Goal: Browse casually: Explore the website without a specific task or goal

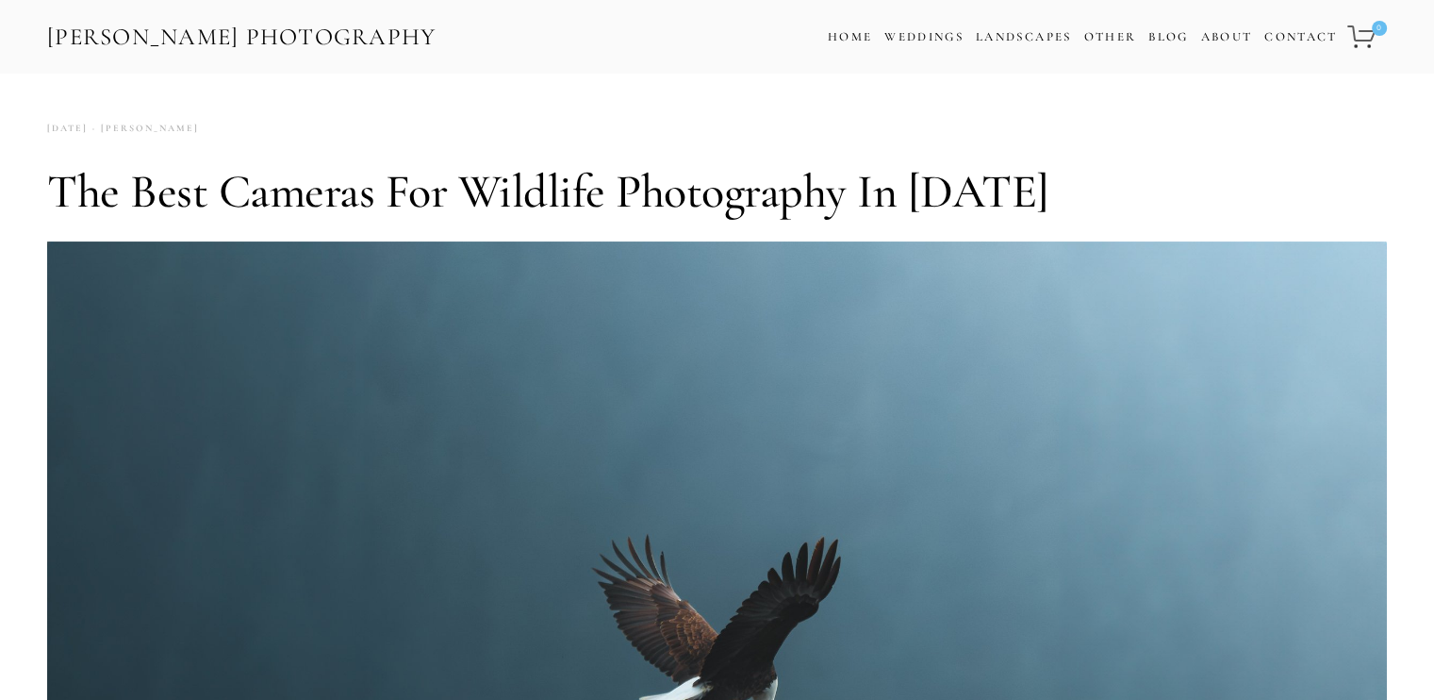
click at [323, 41] on link "[PERSON_NAME] Photography" at bounding box center [241, 37] width 393 height 42
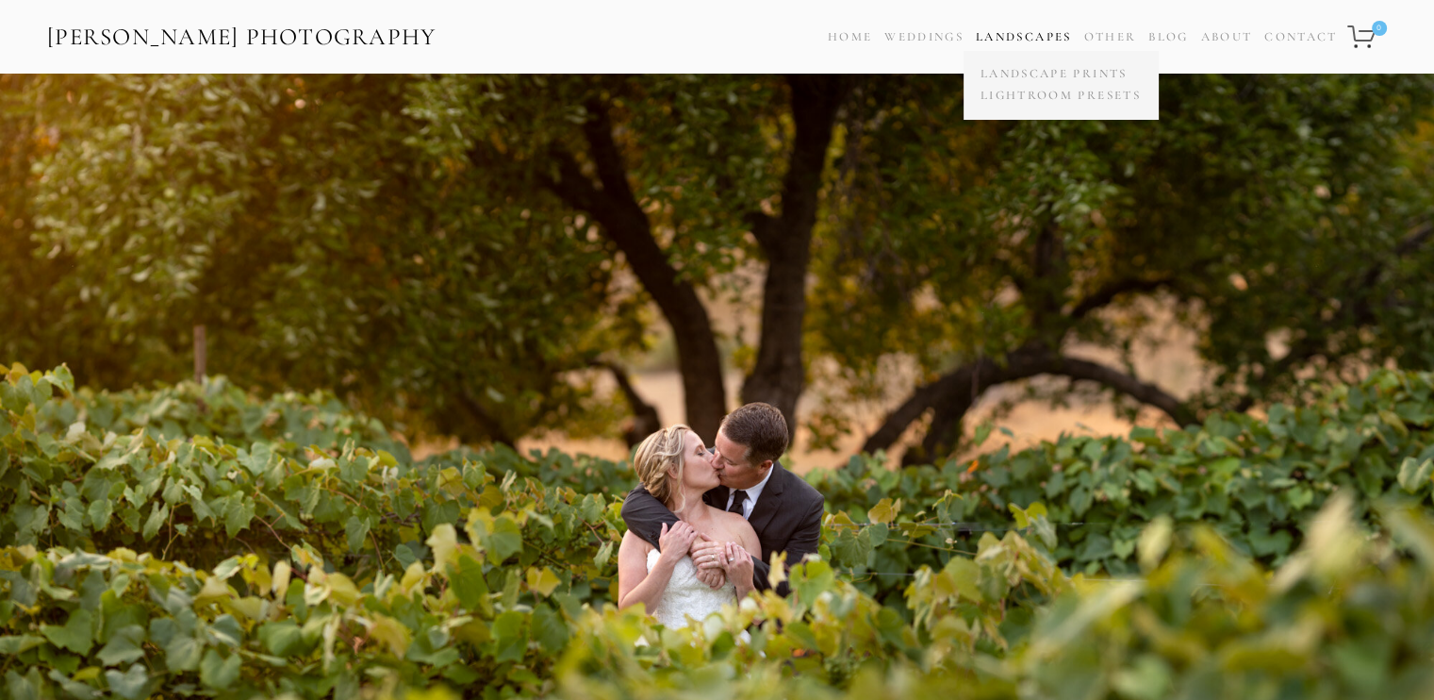
click at [1022, 42] on link "Landscapes" at bounding box center [1023, 36] width 95 height 15
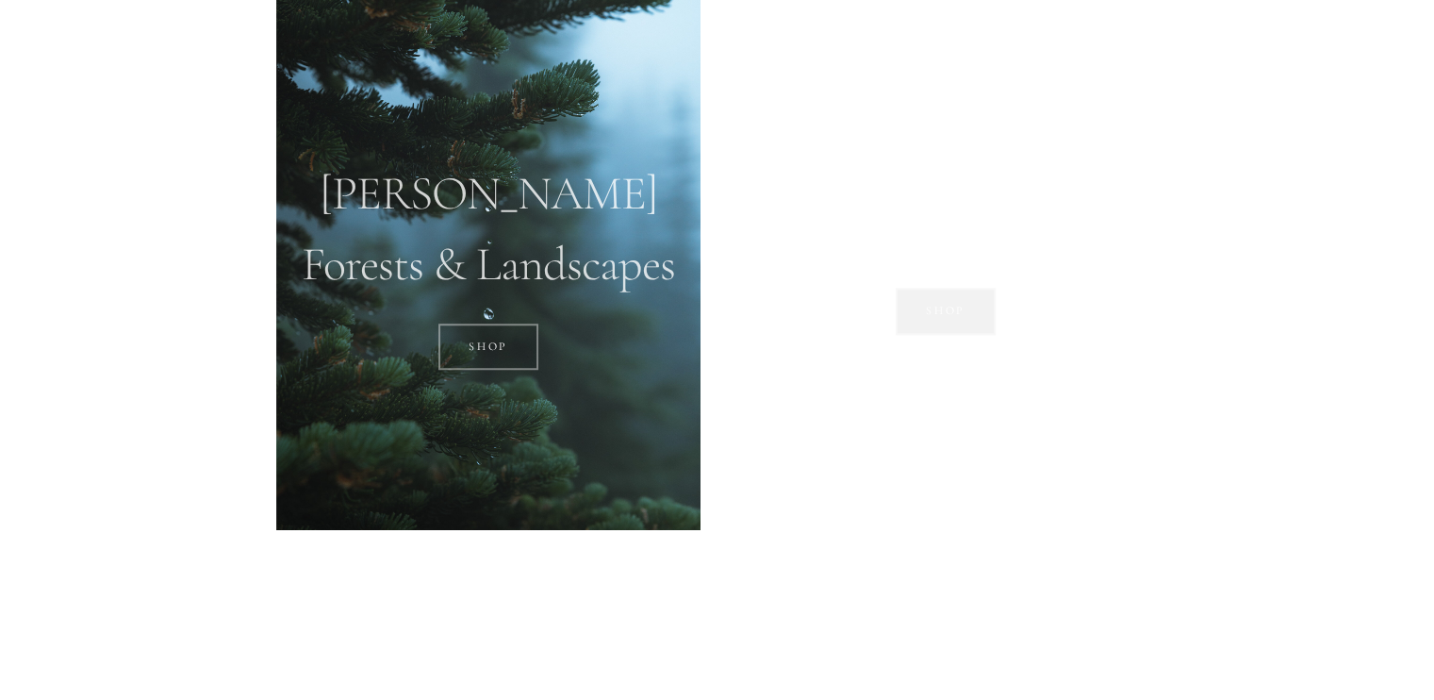
scroll to position [1471, 0]
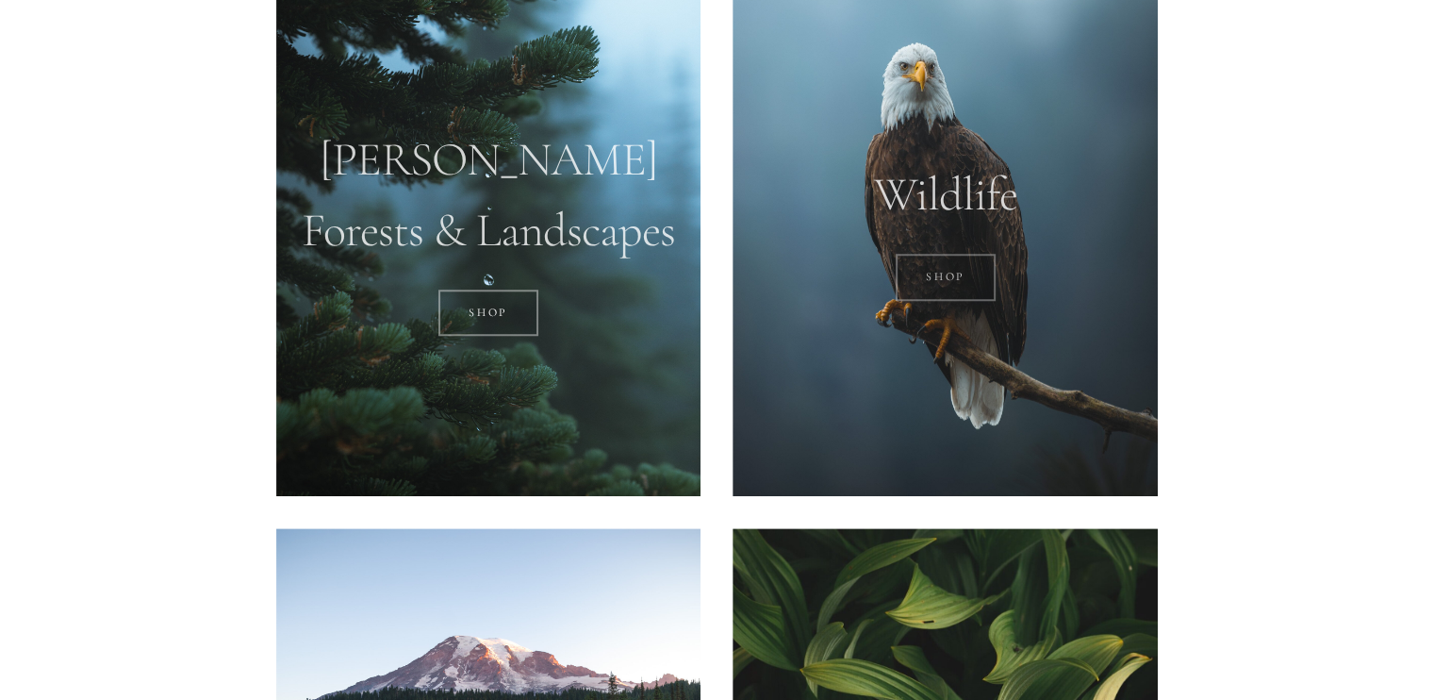
click at [942, 293] on link "SHOP" at bounding box center [946, 277] width 101 height 47
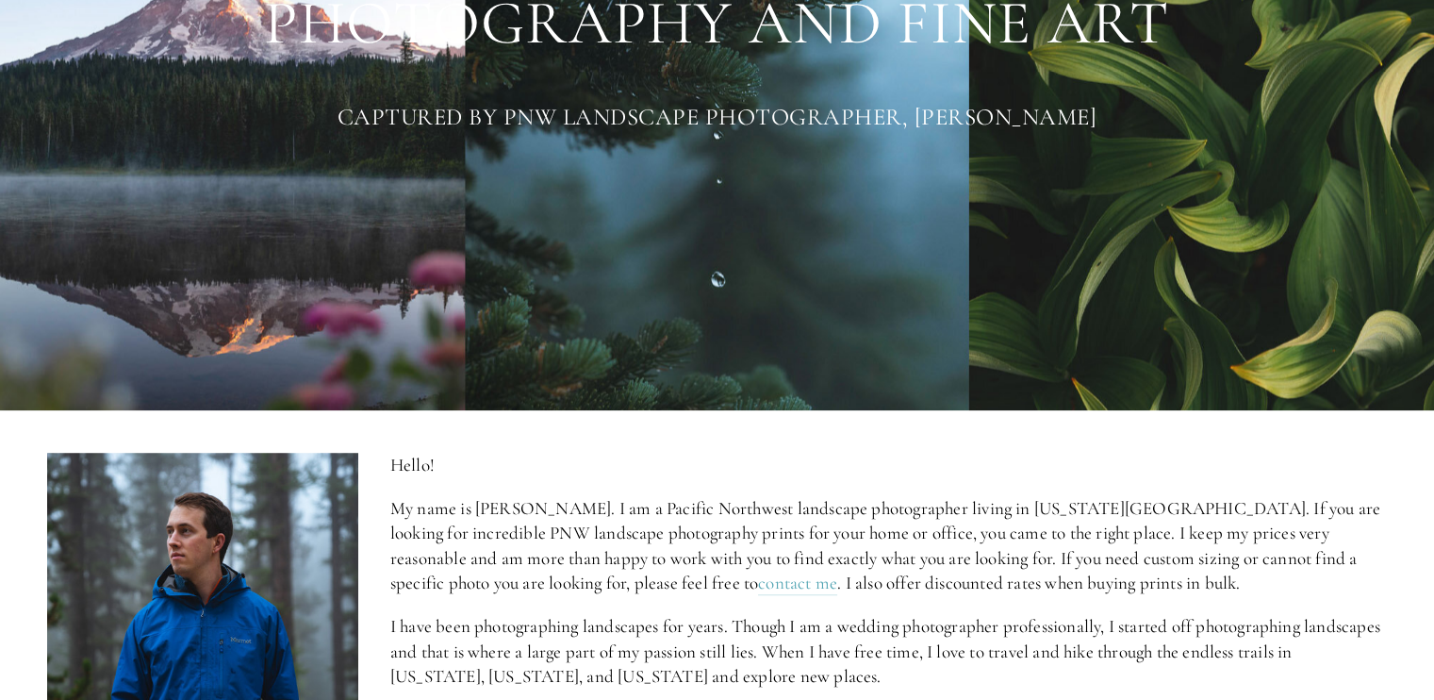
scroll to position [411, 0]
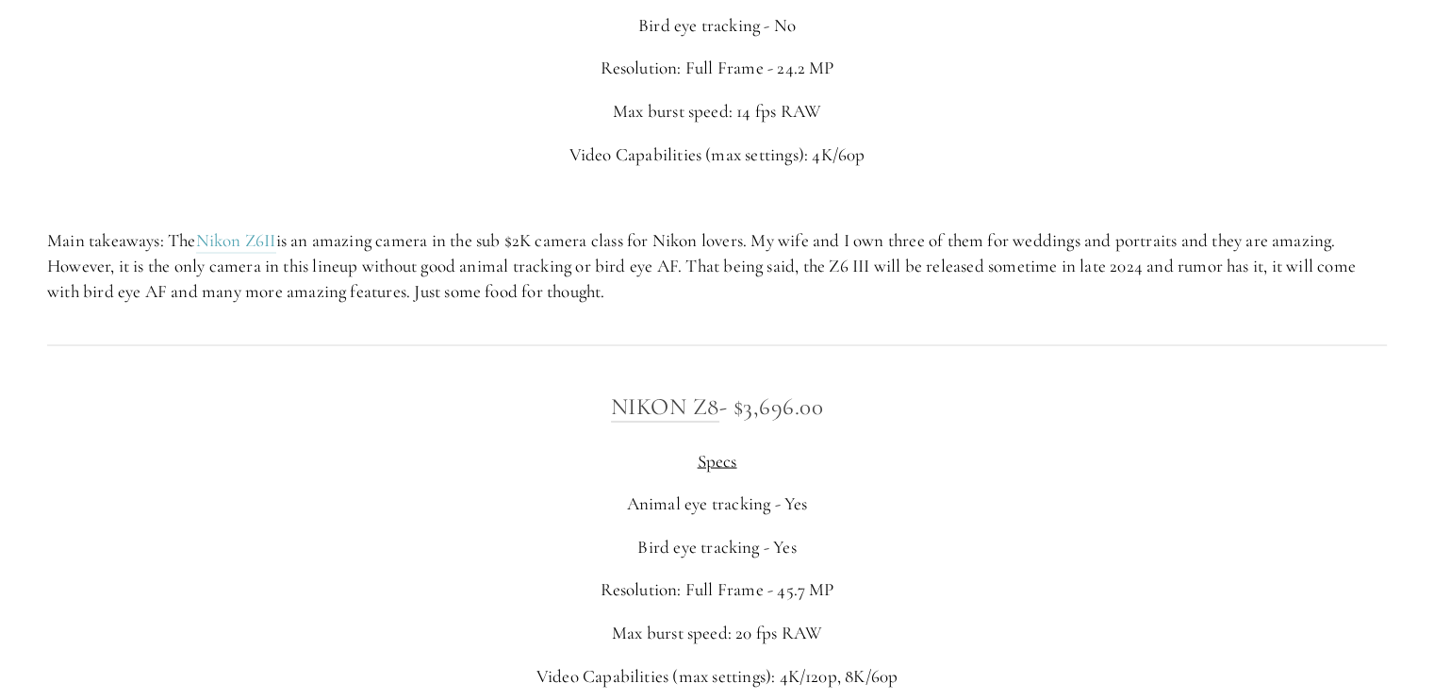
scroll to position [3339, 0]
click at [260, 236] on link "Nikon Z6II" at bounding box center [236, 238] width 80 height 24
